Goal: Task Accomplishment & Management: Use online tool/utility

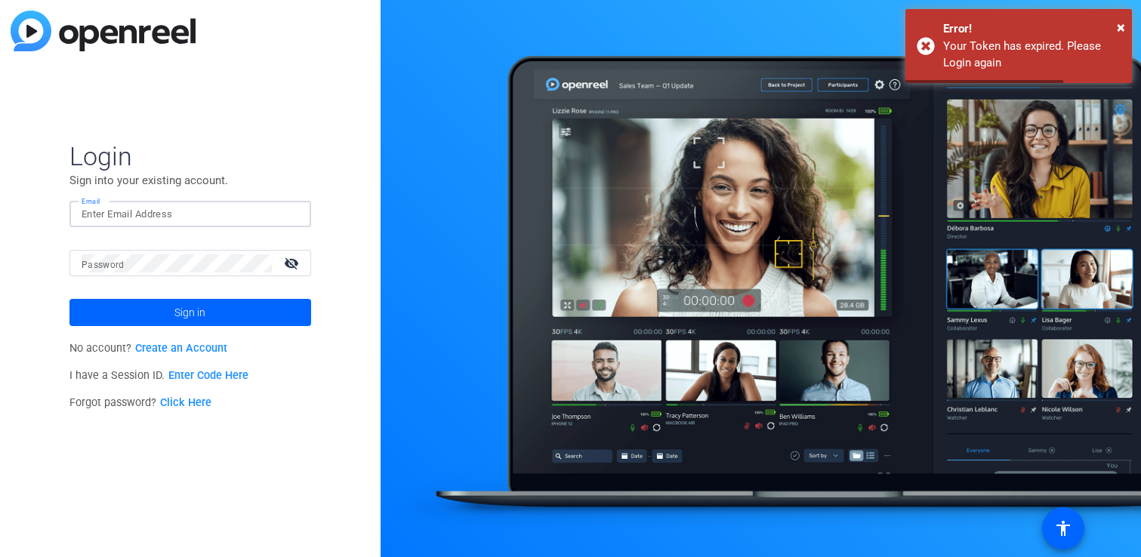
click at [205, 215] on input "Email" at bounding box center [191, 214] width 218 height 18
type input "[EMAIL_ADDRESS][DOMAIN_NAME]"
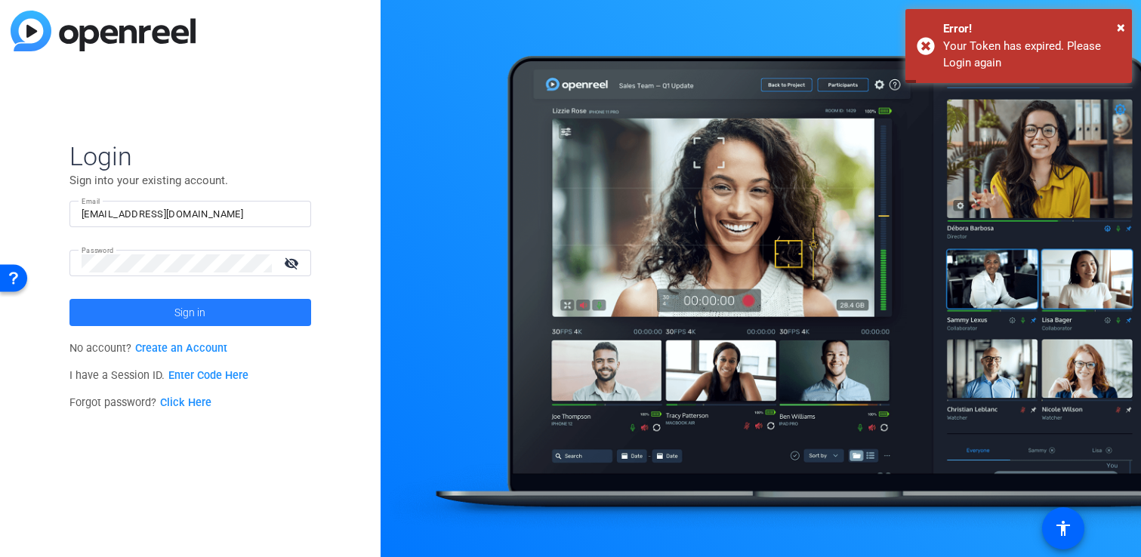
click at [224, 299] on span at bounding box center [190, 313] width 242 height 36
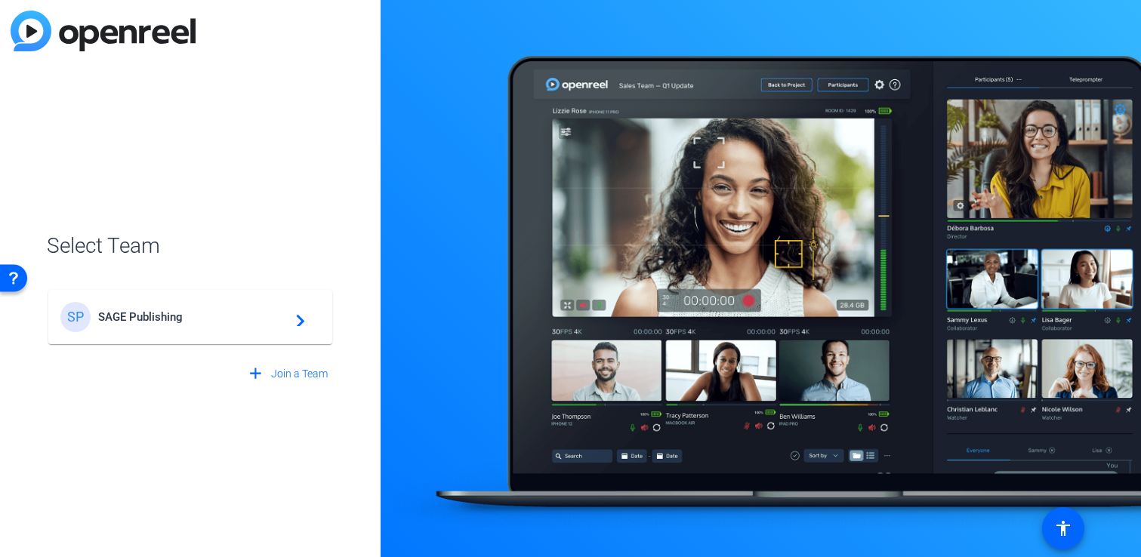
click at [207, 314] on span "SAGE Publishing" at bounding box center [192, 317] width 189 height 14
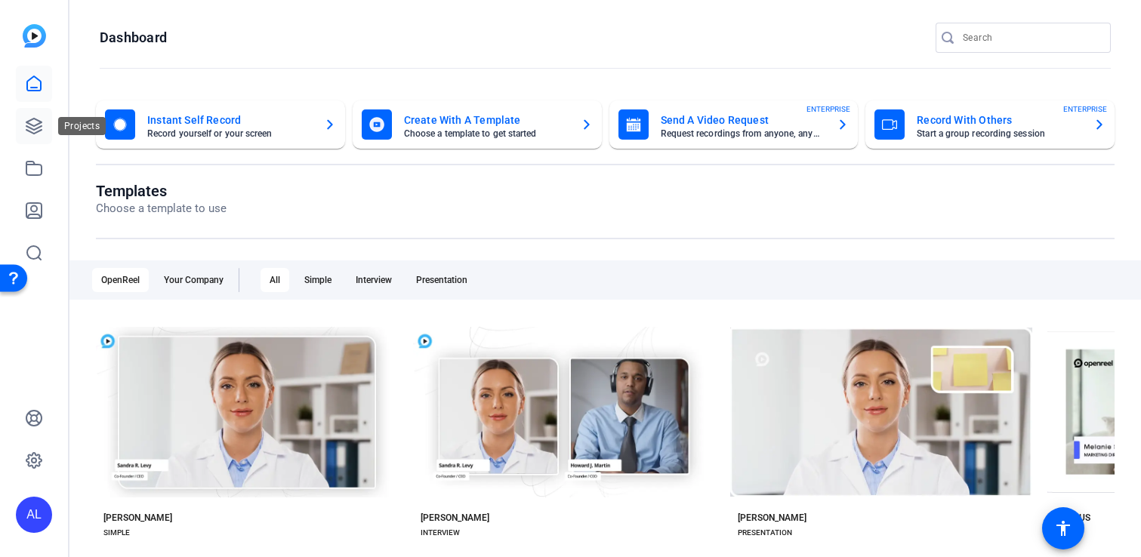
click at [35, 123] on icon at bounding box center [34, 126] width 18 height 18
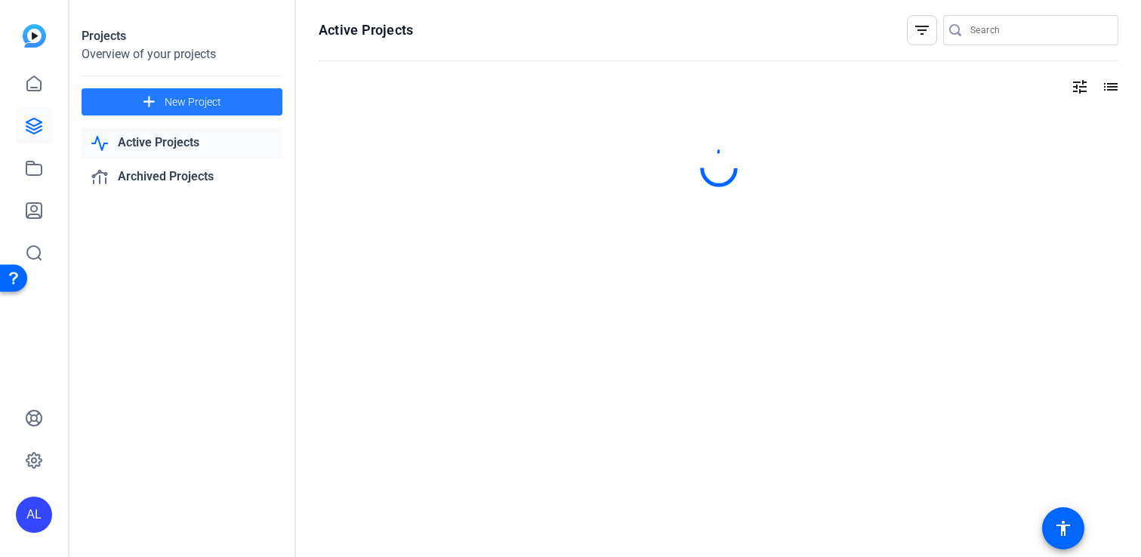
click at [183, 110] on span at bounding box center [182, 102] width 201 height 36
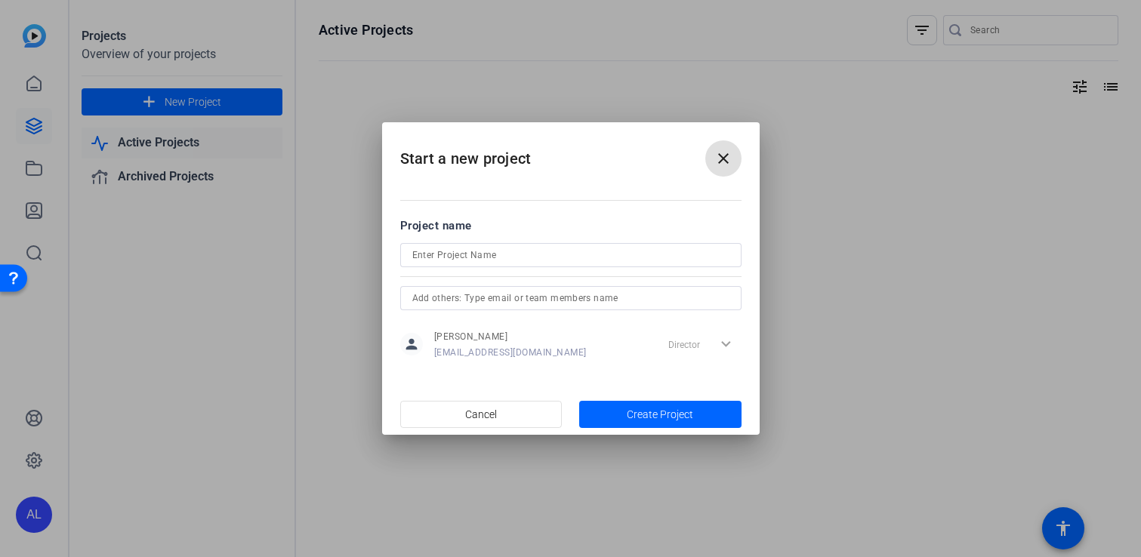
click at [496, 268] on div at bounding box center [570, 275] width 341 height 17
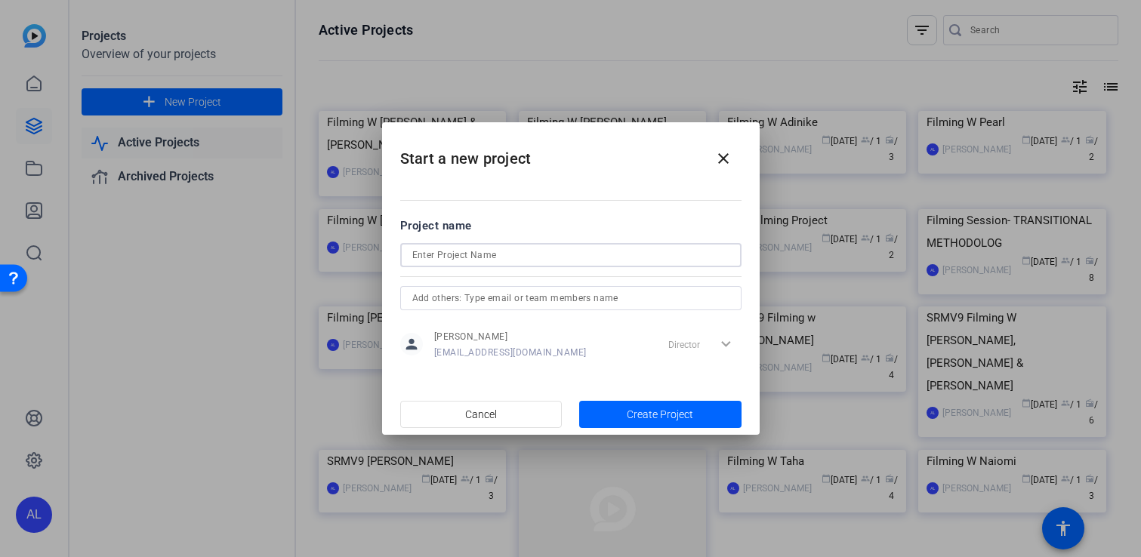
click at [477, 248] on input at bounding box center [570, 255] width 317 height 18
type input "Filming W [PERSON_NAME]"
click at [664, 412] on span "Create Project" at bounding box center [660, 415] width 66 height 16
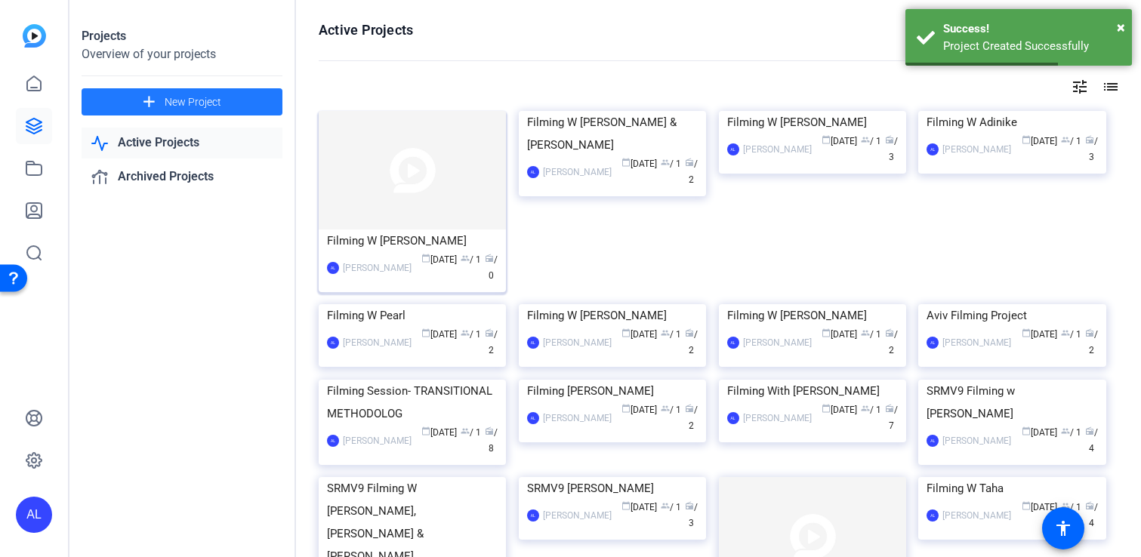
click at [421, 176] on img at bounding box center [412, 170] width 187 height 119
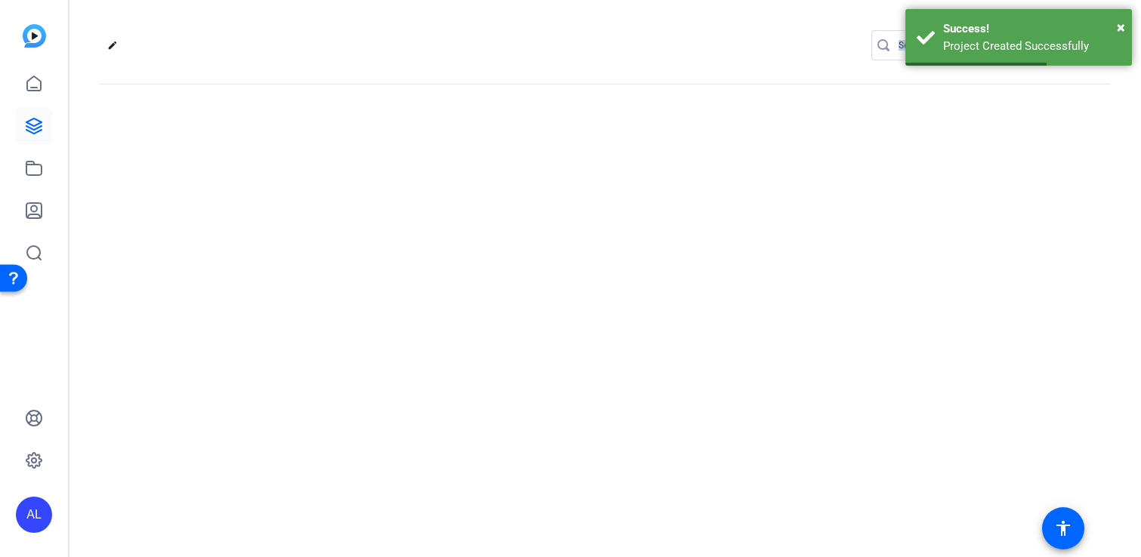
click at [421, 176] on div "edit settings" at bounding box center [605, 278] width 1072 height 557
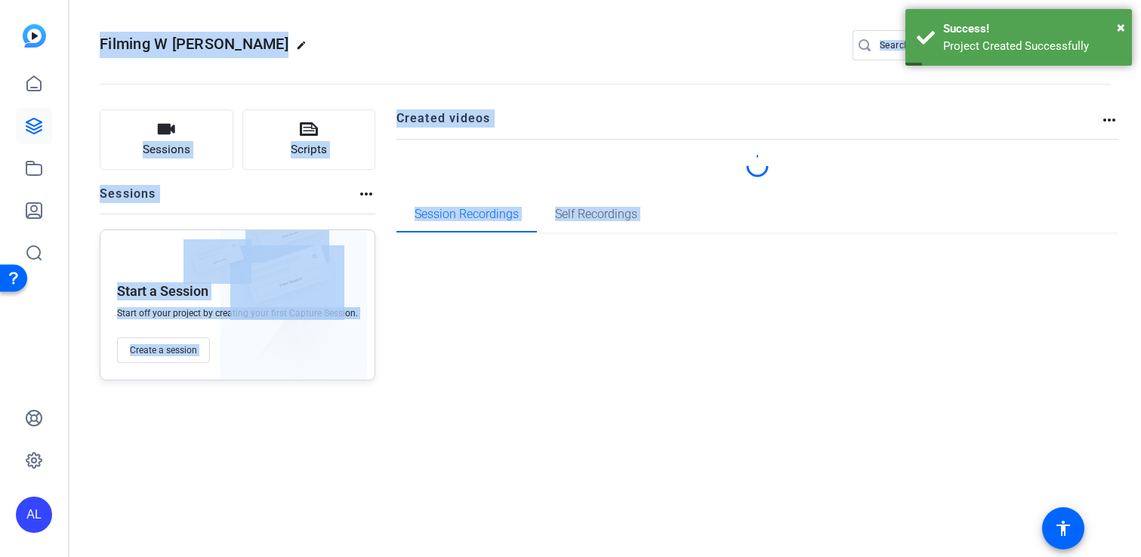
click at [438, 290] on div "Created videos more_horiz Session Recordings Self Recordings" at bounding box center [758, 245] width 723 height 271
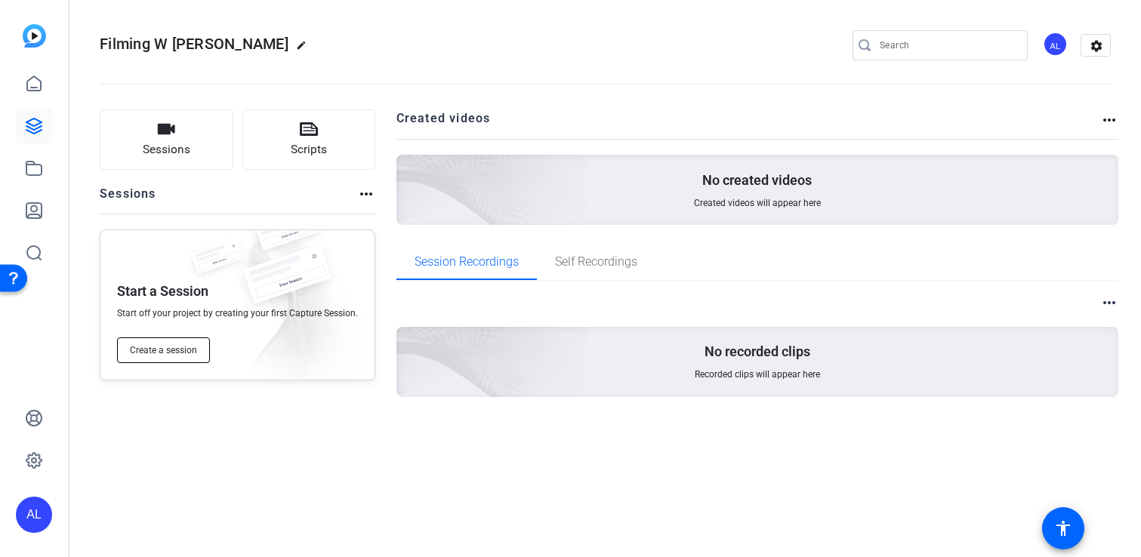
click at [178, 349] on span "Create a session" at bounding box center [163, 350] width 67 height 12
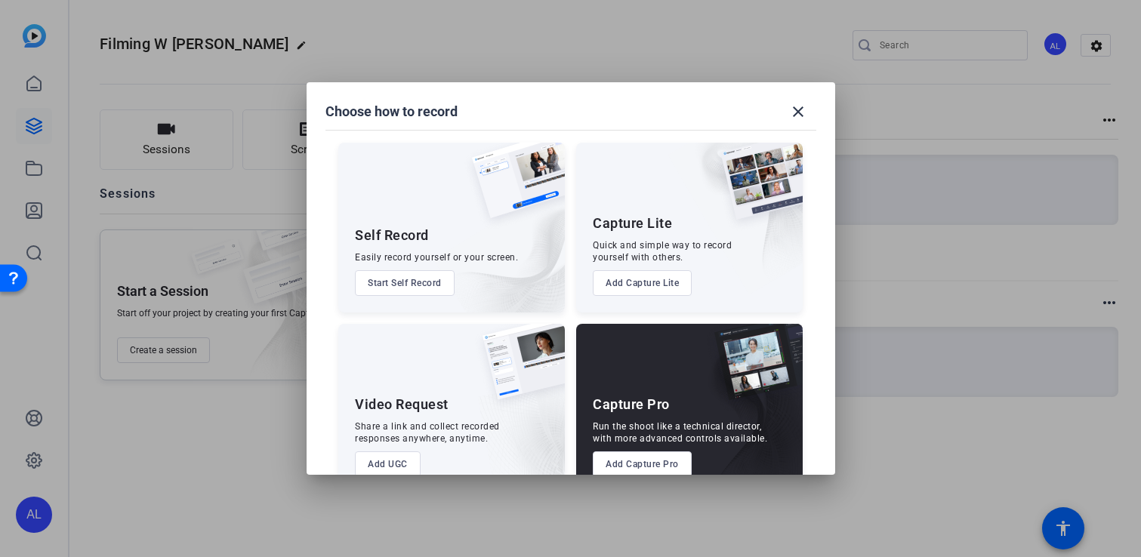
click at [613, 459] on button "Add Capture Pro" at bounding box center [642, 465] width 99 height 26
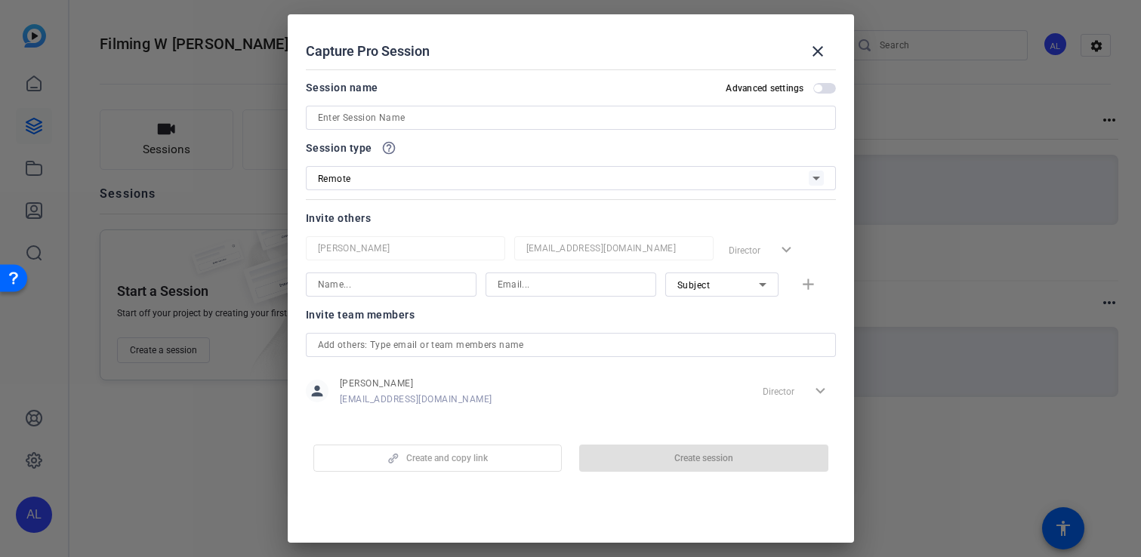
click at [432, 119] on input at bounding box center [571, 118] width 506 height 18
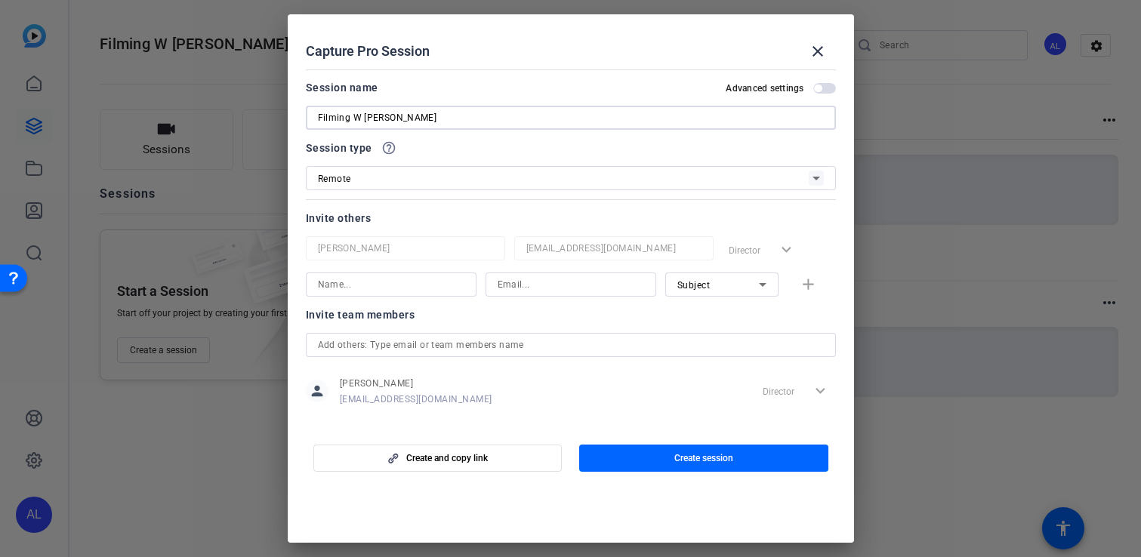
type input "Filming W [PERSON_NAME]"
click at [407, 286] on input at bounding box center [391, 285] width 147 height 18
type input "[PERSON_NAME]"
click at [564, 284] on input at bounding box center [571, 285] width 147 height 18
paste input "[EMAIL_ADDRESS][DOMAIN_NAME]"
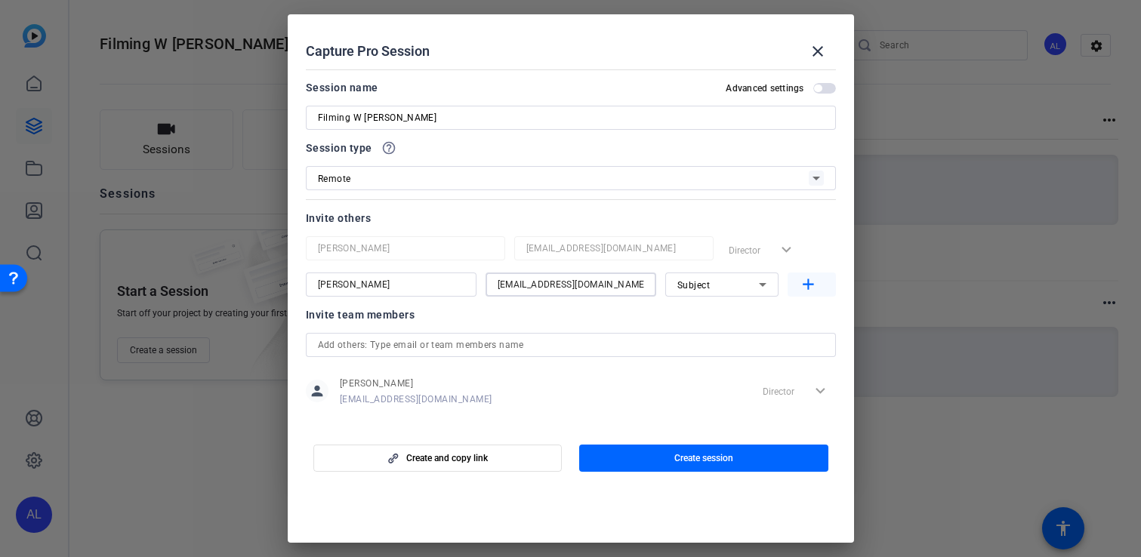
type input "[EMAIL_ADDRESS][DOMAIN_NAME]"
click at [805, 289] on mat-icon "add" at bounding box center [808, 285] width 19 height 19
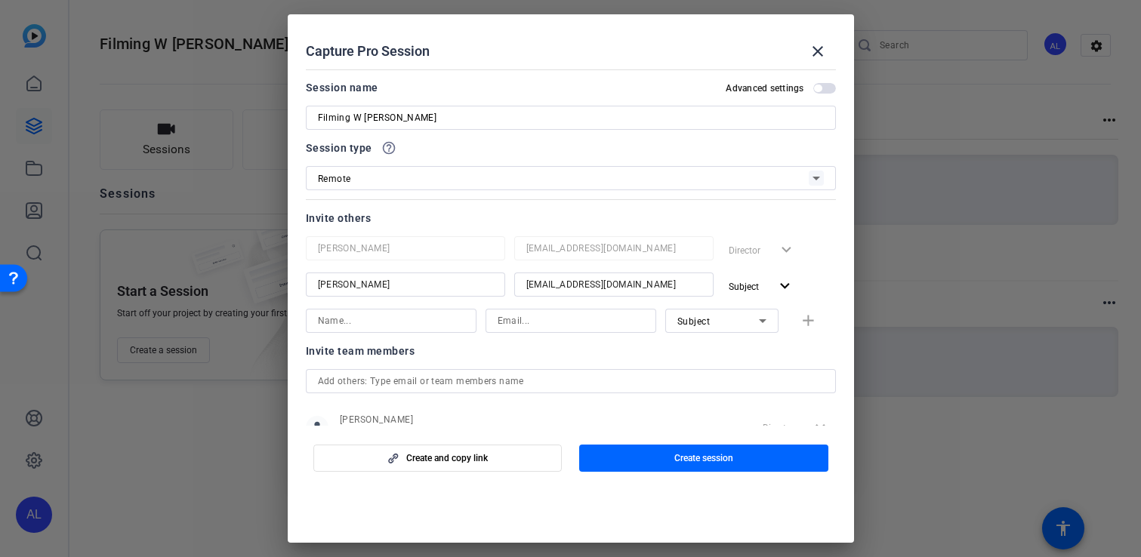
click at [409, 323] on input at bounding box center [391, 321] width 147 height 18
type input "Ailsa"
click at [528, 320] on input at bounding box center [571, 321] width 147 height 18
paste input "[EMAIL_ADDRESS][DOMAIN_NAME]"
type input "[EMAIL_ADDRESS][DOMAIN_NAME]"
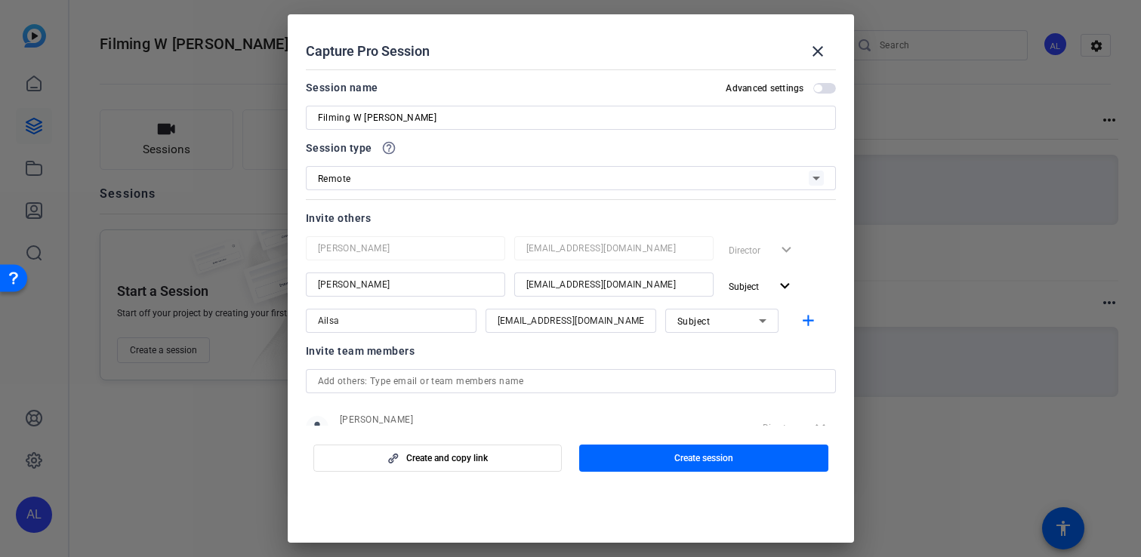
click at [733, 334] on div at bounding box center [721, 341] width 113 height 17
click at [733, 325] on div "Subject" at bounding box center [719, 321] width 82 height 19
click at [723, 353] on span "Collaborator" at bounding box center [705, 351] width 55 height 18
click at [805, 323] on mat-icon "add" at bounding box center [808, 321] width 19 height 19
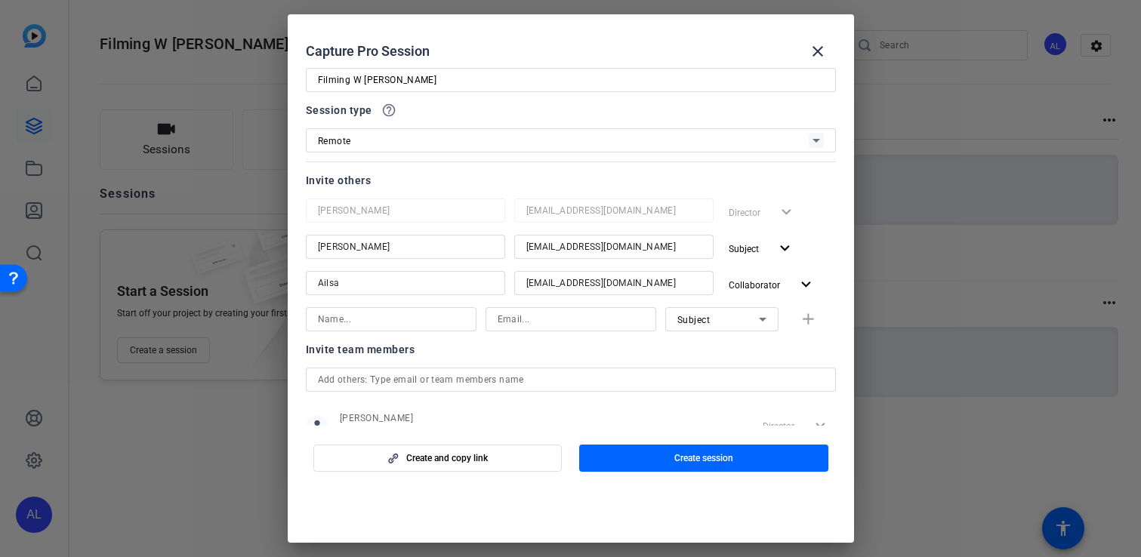
scroll to position [88, 0]
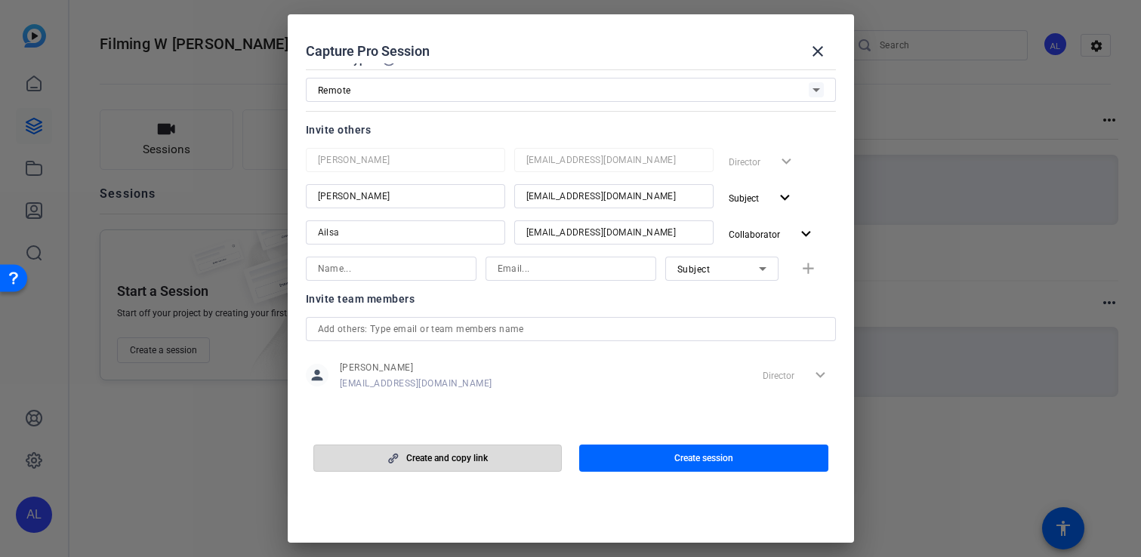
click at [499, 448] on span "button" at bounding box center [438, 458] width 248 height 36
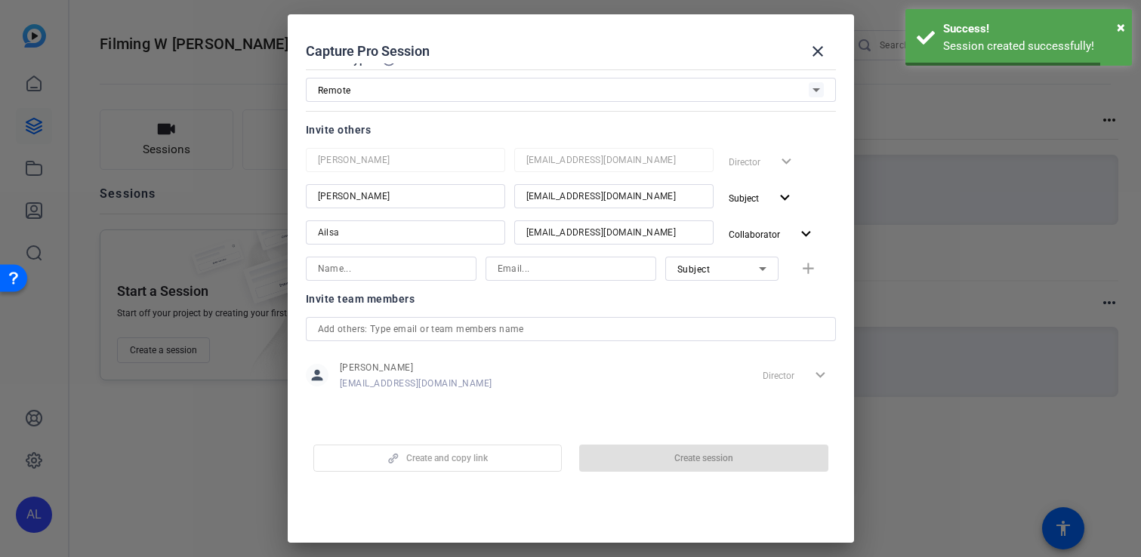
scroll to position [0, 0]
